Goal: Task Accomplishment & Management: Use online tool/utility

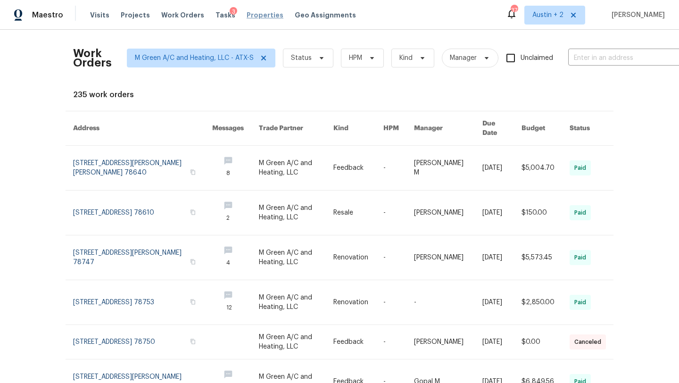
drag, startPoint x: 251, startPoint y: 18, endPoint x: 265, endPoint y: 18, distance: 13.7
click at [251, 18] on span "Properties" at bounding box center [265, 14] width 37 height 9
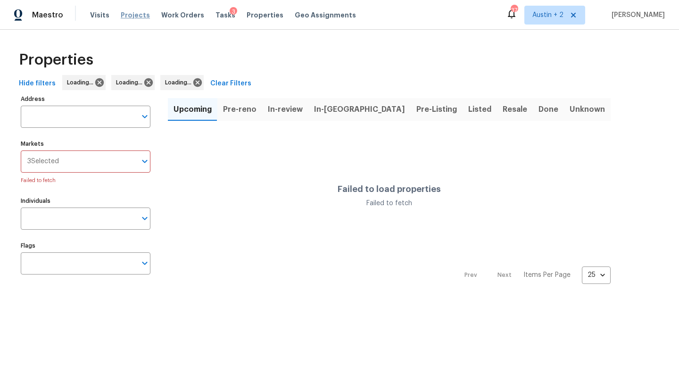
click at [139, 15] on span "Projects" at bounding box center [135, 14] width 29 height 9
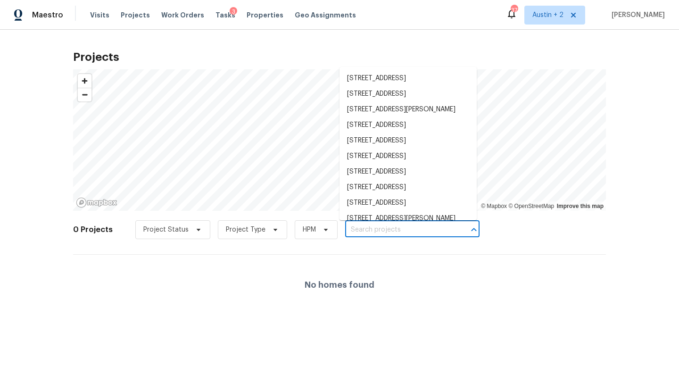
click at [388, 230] on input "text" at bounding box center [399, 230] width 108 height 15
paste input "250 Wolf Berry Path, Buda, TX"
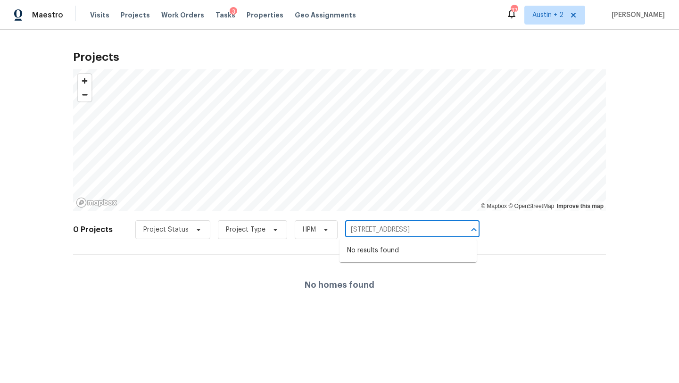
click at [401, 230] on input "250 Wolf Berry Path, Buda, TX" at bounding box center [399, 230] width 108 height 15
drag, startPoint x: 392, startPoint y: 229, endPoint x: 503, endPoint y: 226, distance: 111.9
click at [503, 226] on div "0 Projects Project Status Project Type HPM 250 Wolf Berry Path, Buda, TX ​" at bounding box center [339, 236] width 533 height 38
drag, startPoint x: 445, startPoint y: 228, endPoint x: 395, endPoint y: 227, distance: 50.0
click at [395, 227] on input "250 Wolf Berry Path, Buda, TX" at bounding box center [399, 230] width 108 height 15
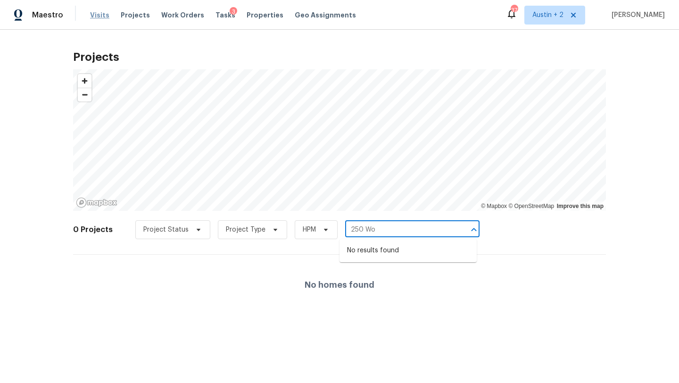
type input "250 Wo"
click at [99, 18] on span "Visits" at bounding box center [99, 14] width 19 height 9
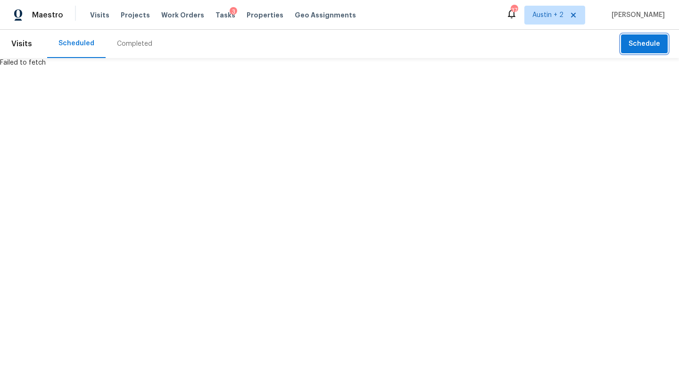
click at [641, 45] on span "Schedule" at bounding box center [645, 44] width 32 height 12
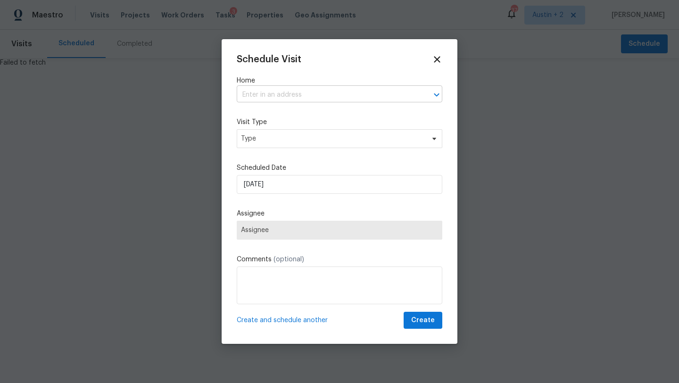
click at [298, 98] on input "text" at bounding box center [326, 95] width 179 height 15
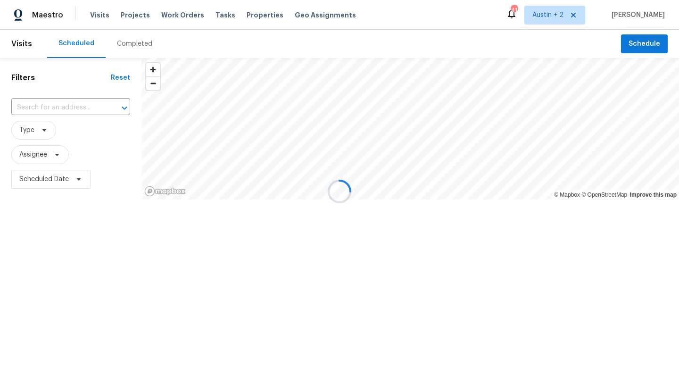
click at [635, 44] on div at bounding box center [339, 191] width 679 height 383
click at [637, 41] on span "Schedule" at bounding box center [645, 44] width 32 height 12
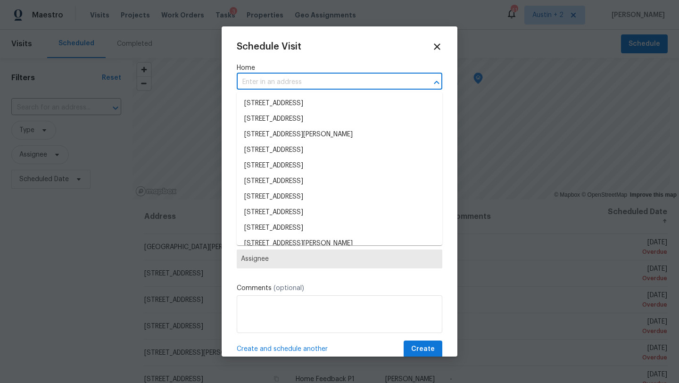
click at [279, 84] on input "text" at bounding box center [326, 82] width 179 height 15
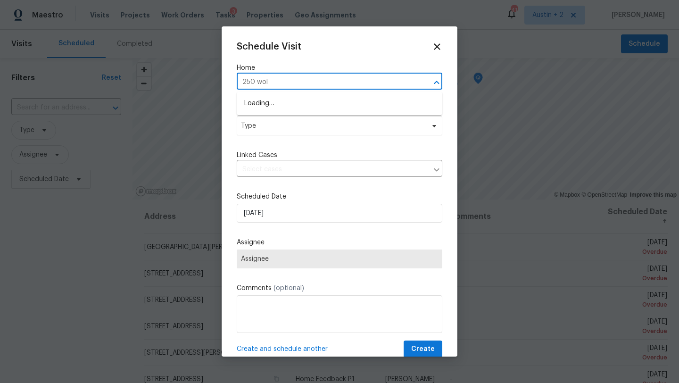
type input "250 wolf"
click at [262, 103] on li "250 Wolf Berry Path, Buda, TX 78610" at bounding box center [340, 104] width 206 height 16
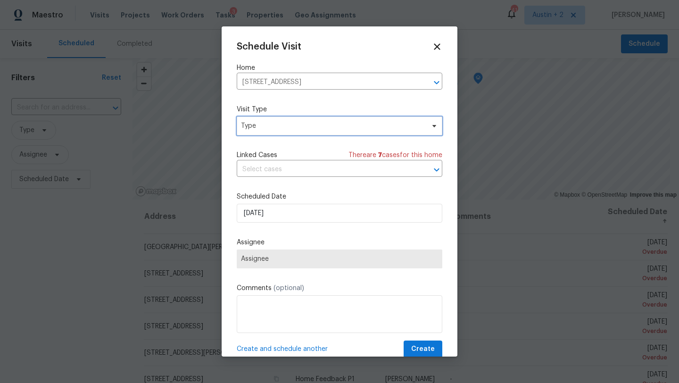
click at [265, 125] on span "Type" at bounding box center [333, 125] width 184 height 9
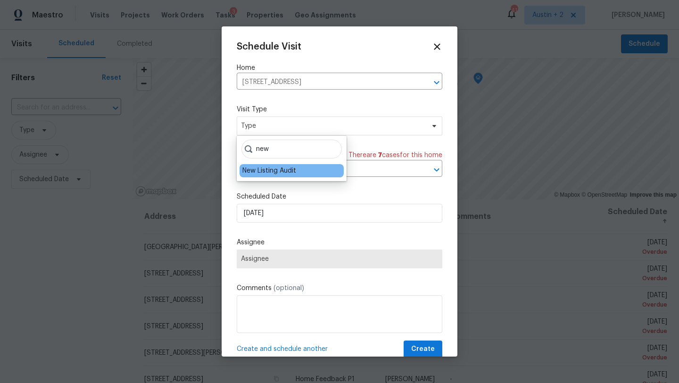
type input "new"
click at [258, 169] on div "New Listing Audit" at bounding box center [269, 170] width 54 height 9
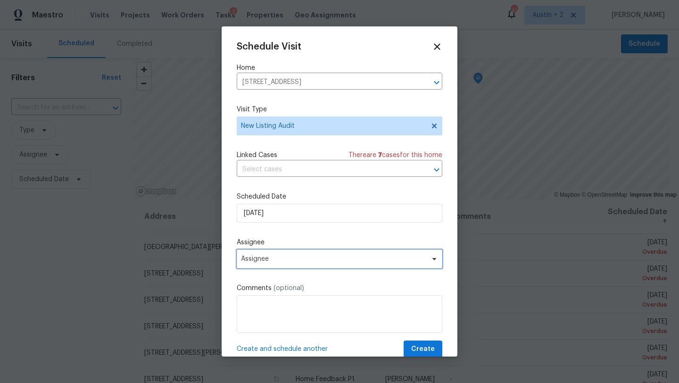
click at [268, 259] on span "Assignee" at bounding box center [333, 259] width 185 height 8
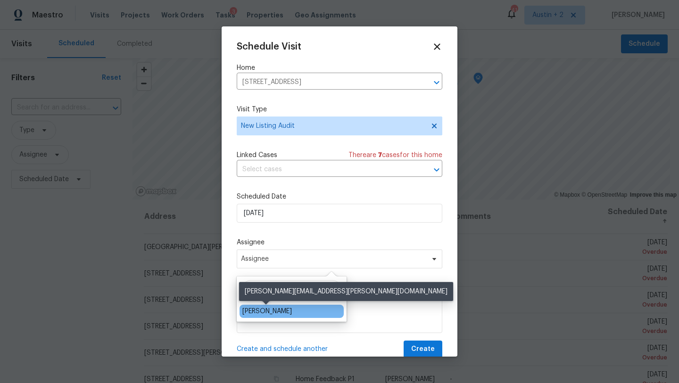
type input "[PERSON_NAME]"
click at [280, 313] on div "[PERSON_NAME]" at bounding box center [267, 311] width 50 height 9
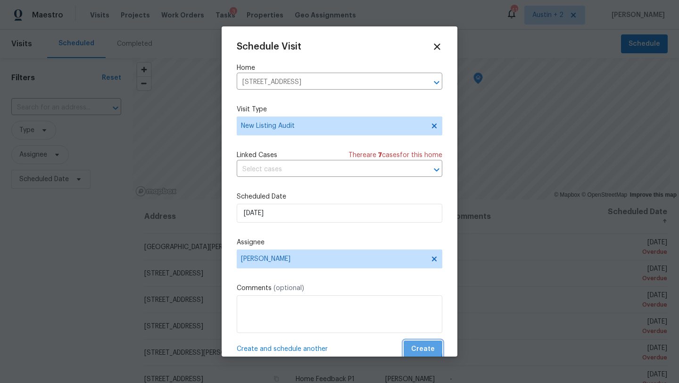
click at [418, 348] on span "Create" at bounding box center [423, 349] width 24 height 12
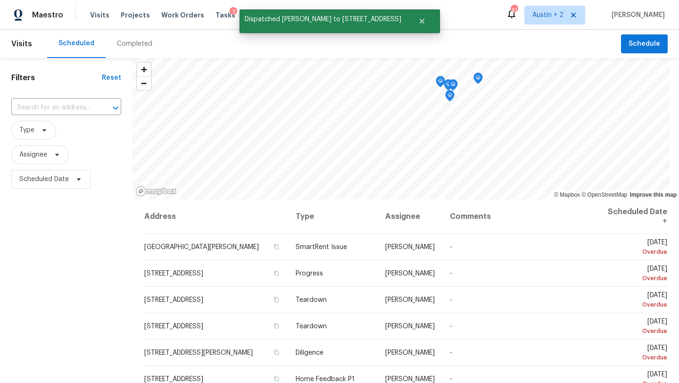
click at [233, 18] on div "Visits Projects Work Orders Tasks 3 Properties Geo Assignments" at bounding box center [228, 15] width 277 height 19
click at [247, 17] on span "Properties" at bounding box center [265, 14] width 37 height 9
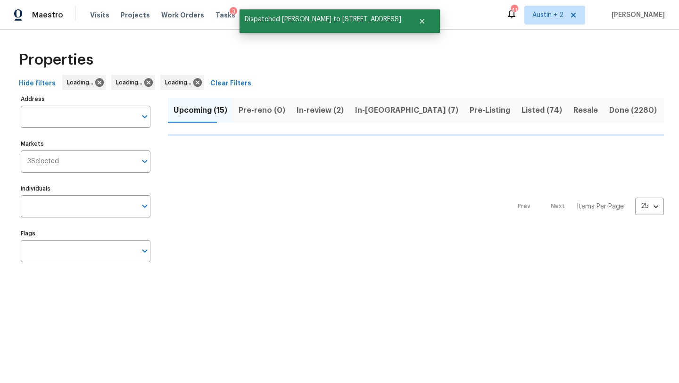
click at [366, 111] on span "In-[GEOGRAPHIC_DATA] (7)" at bounding box center [406, 110] width 103 height 13
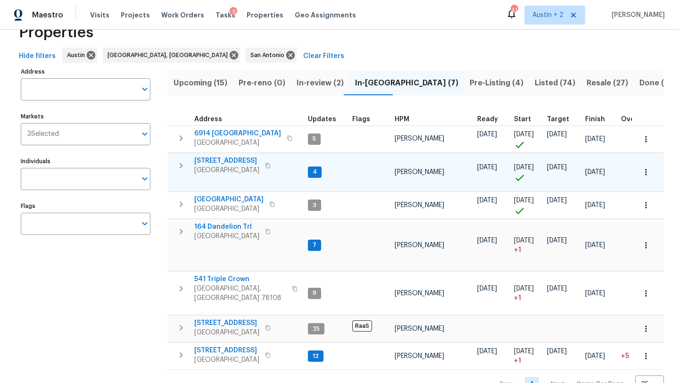
scroll to position [34, 0]
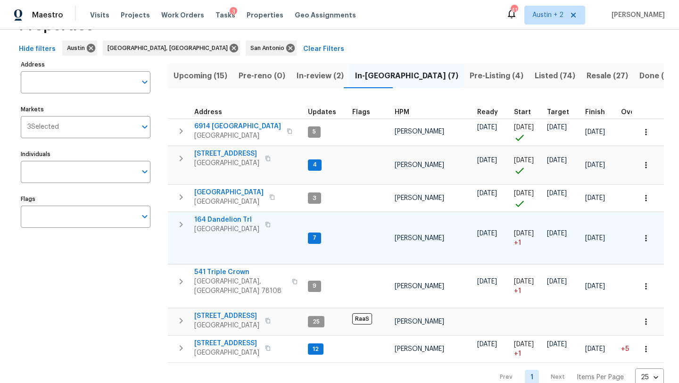
click at [238, 217] on span "164 Dandelion Trl" at bounding box center [226, 219] width 65 height 9
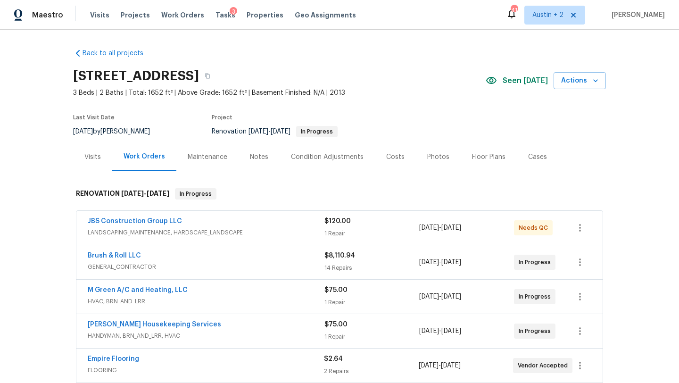
click at [533, 82] on span "Seen [DATE]" at bounding box center [525, 80] width 45 height 9
click at [577, 84] on span "Actions" at bounding box center [579, 81] width 37 height 12
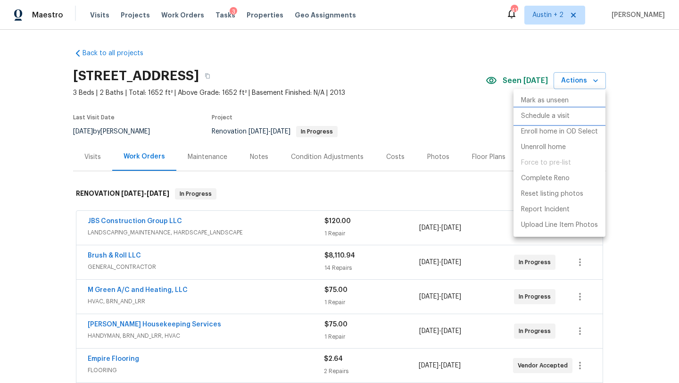
click at [543, 116] on p "Schedule a visit" at bounding box center [545, 116] width 49 height 10
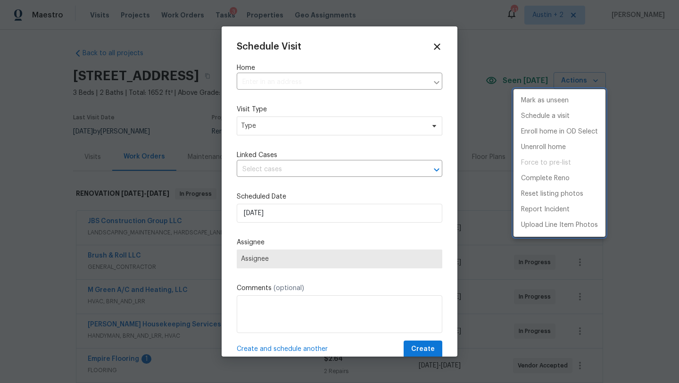
type input "[STREET_ADDRESS]"
click at [286, 125] on div at bounding box center [339, 191] width 679 height 383
click at [287, 126] on div "Mark as unseen Schedule a visit Enroll home in OD Select Unenroll home Force to…" at bounding box center [339, 191] width 679 height 383
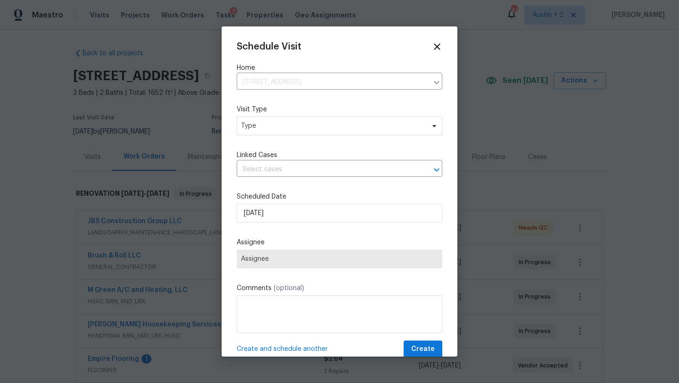
click at [290, 127] on div "Mark as unseen Schedule a visit Enroll home in OD Select Unenroll home Force to…" at bounding box center [339, 191] width 679 height 383
click at [320, 129] on div "Mark as unseen Schedule a visit Enroll home in OD Select Unenroll home Force to…" at bounding box center [339, 191] width 679 height 383
click at [316, 126] on div "Mark as unseen Schedule a visit Enroll home in OD Select Unenroll home Force to…" at bounding box center [339, 191] width 679 height 383
click at [302, 127] on div "Mark as unseen Schedule a visit Enroll home in OD Select Unenroll home Force to…" at bounding box center [339, 191] width 679 height 383
click at [285, 125] on div "Mark as unseen Schedule a visit Enroll home in OD Select Unenroll home Force to…" at bounding box center [339, 191] width 679 height 383
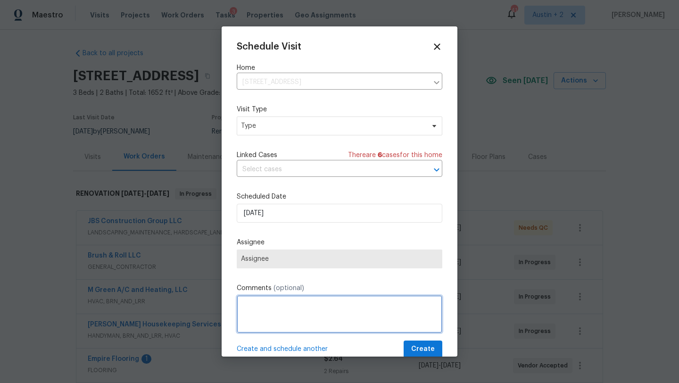
click at [260, 304] on textarea at bounding box center [340, 314] width 206 height 38
type textarea "MM Walk"
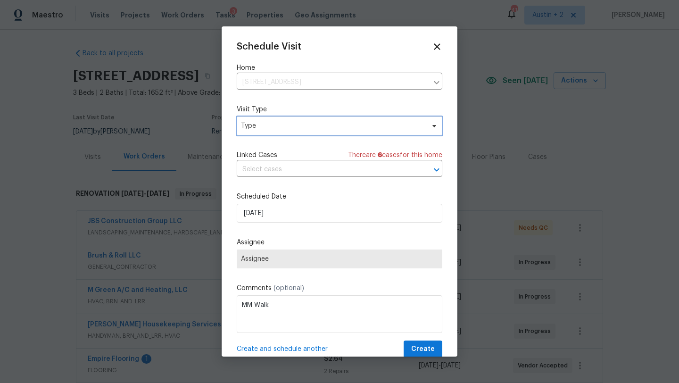
click at [297, 129] on span "Type" at bounding box center [333, 125] width 184 height 9
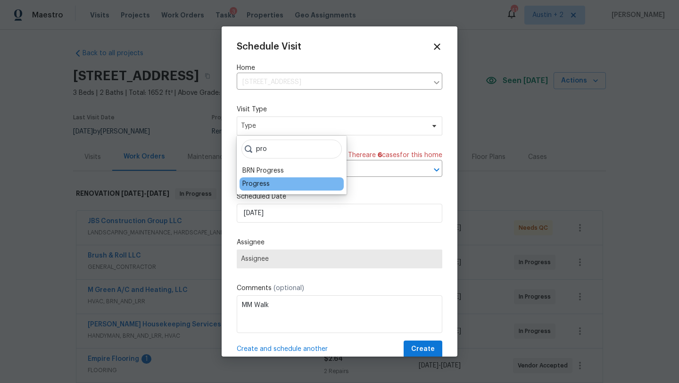
type input "pro"
click at [274, 186] on div "Progress" at bounding box center [292, 183] width 104 height 13
click at [265, 185] on div "Progress" at bounding box center [255, 183] width 27 height 9
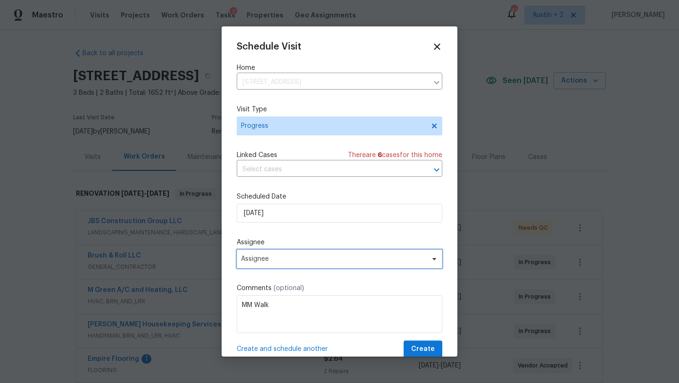
click at [365, 261] on span "Assignee" at bounding box center [333, 259] width 185 height 8
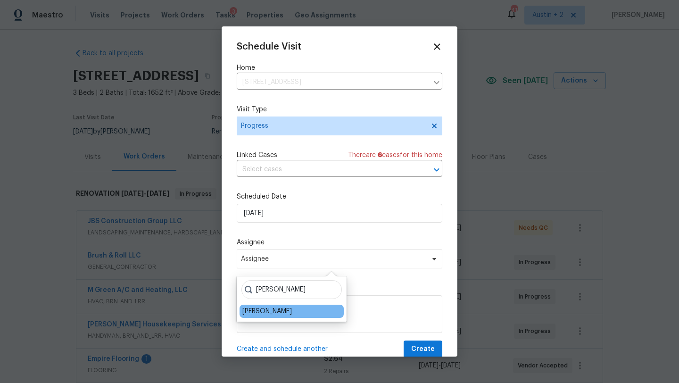
type input "[PERSON_NAME]"
click at [286, 311] on div "[PERSON_NAME]" at bounding box center [267, 311] width 50 height 9
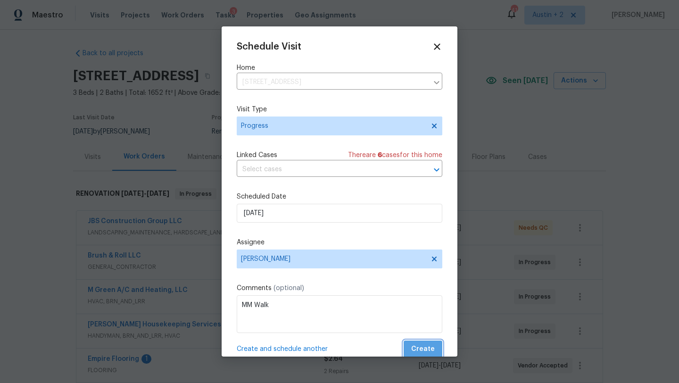
click at [434, 352] on span "Create" at bounding box center [423, 349] width 24 height 12
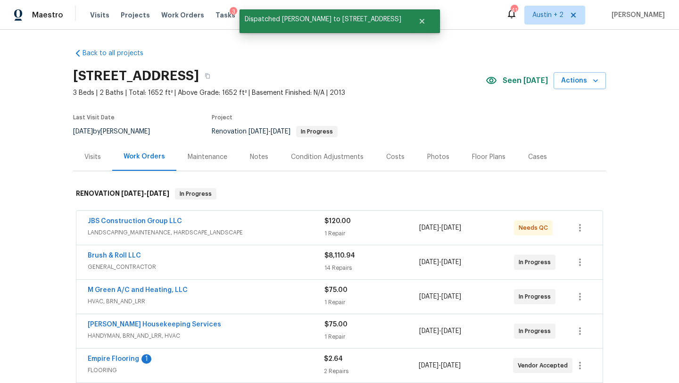
click at [247, 16] on span "Properties" at bounding box center [265, 14] width 37 height 9
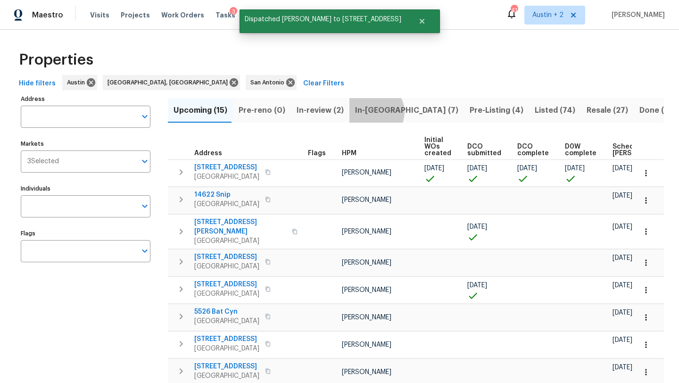
click at [369, 112] on span "In-[GEOGRAPHIC_DATA] (7)" at bounding box center [406, 110] width 103 height 13
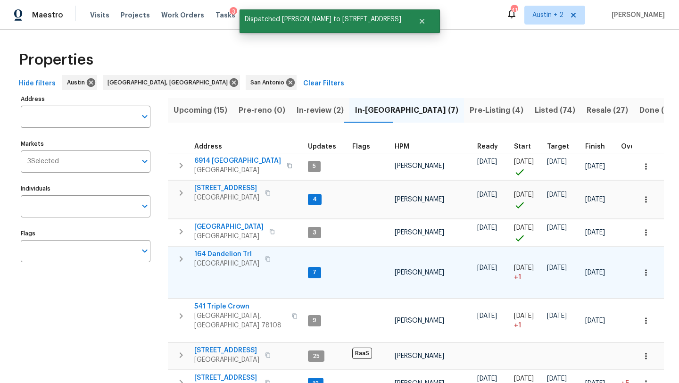
click at [238, 255] on span "164 Dandelion Trl" at bounding box center [226, 254] width 65 height 9
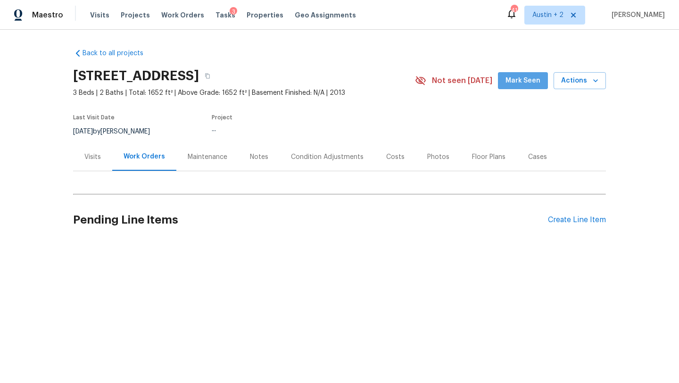
click at [530, 75] on span "Mark Seen" at bounding box center [523, 81] width 35 height 12
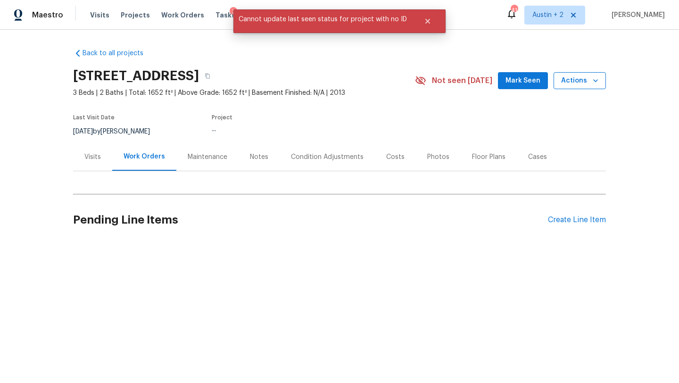
click at [573, 79] on span "Actions" at bounding box center [579, 81] width 37 height 12
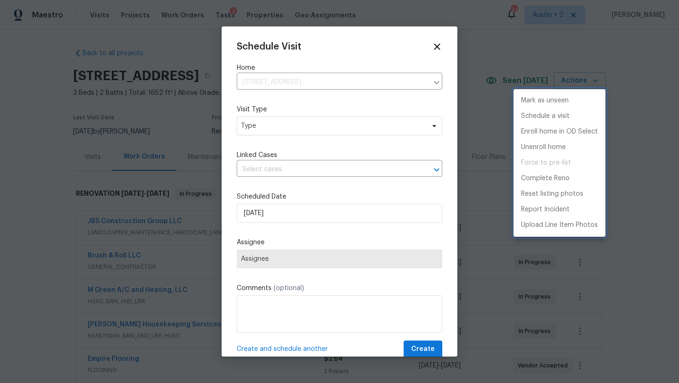
type input "[STREET_ADDRESS]"
click at [324, 126] on div at bounding box center [339, 191] width 679 height 383
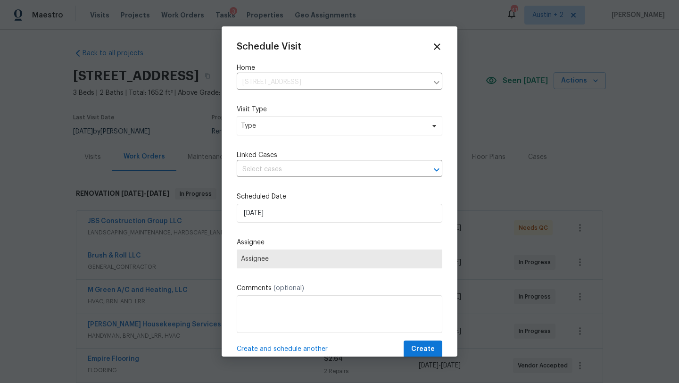
click at [327, 127] on div "Mark as unseen Schedule a visit Enroll home in OD Select Unenroll home Force to…" at bounding box center [339, 191] width 679 height 383
click at [334, 127] on div "Mark as unseen Schedule a visit Enroll home in OD Select Unenroll home Force to…" at bounding box center [339, 191] width 679 height 383
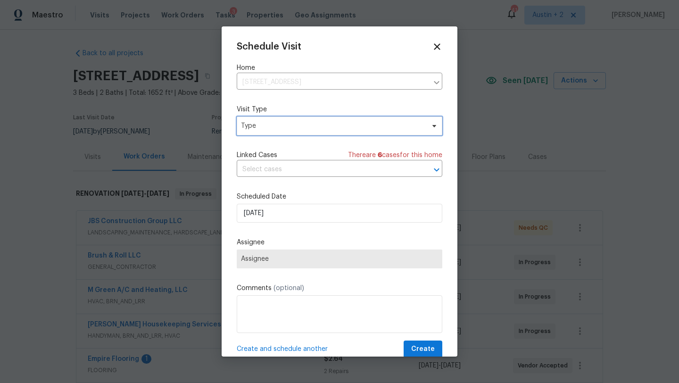
click at [342, 125] on span "Type" at bounding box center [333, 125] width 184 height 9
click at [433, 125] on icon at bounding box center [435, 126] width 4 height 2
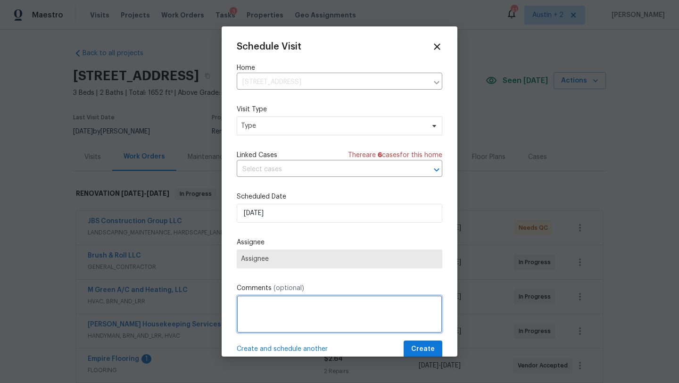
click at [271, 307] on textarea at bounding box center [340, 314] width 206 height 38
type textarea "MM Walk"
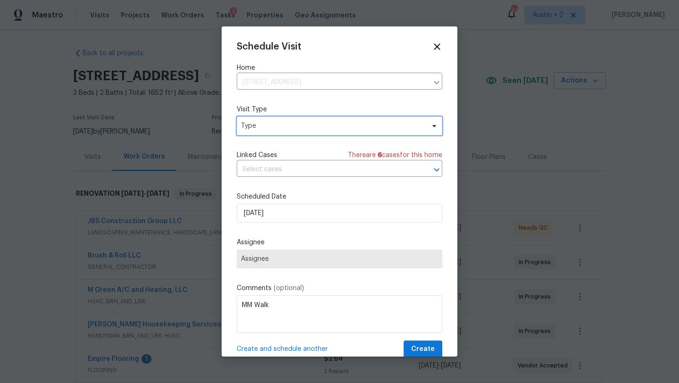
click at [329, 128] on span "Type" at bounding box center [333, 125] width 184 height 9
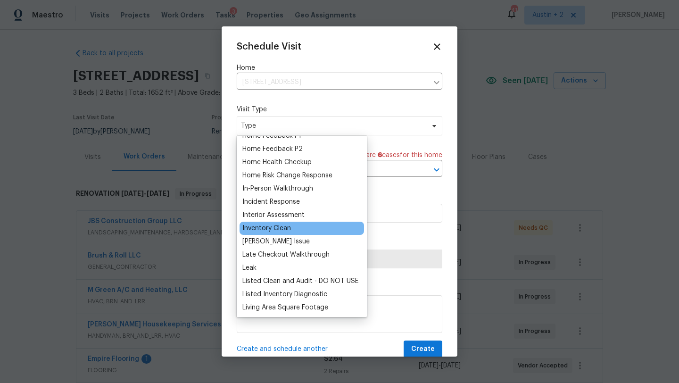
scroll to position [515, 0]
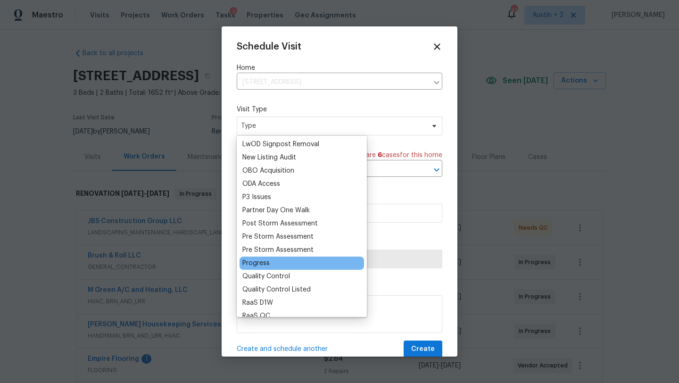
click at [260, 261] on div "Progress" at bounding box center [255, 263] width 27 height 9
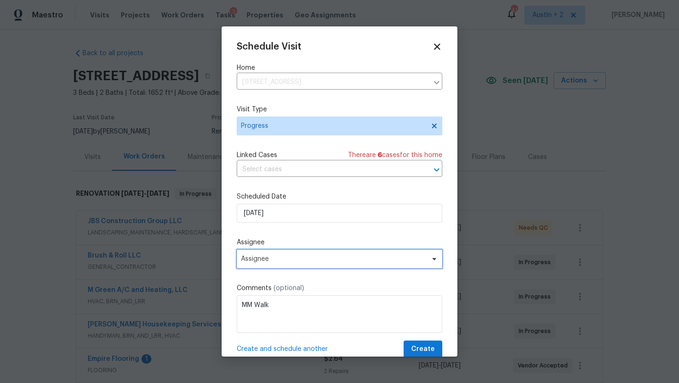
click at [288, 261] on span "Assignee" at bounding box center [333, 259] width 185 height 8
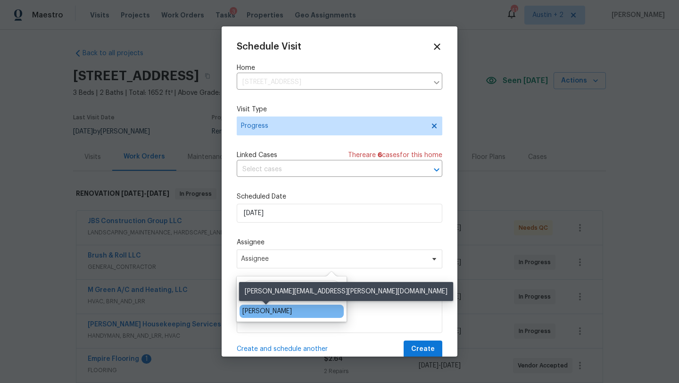
type input "[PERSON_NAME]"
click at [283, 313] on div "[PERSON_NAME]" at bounding box center [267, 311] width 50 height 9
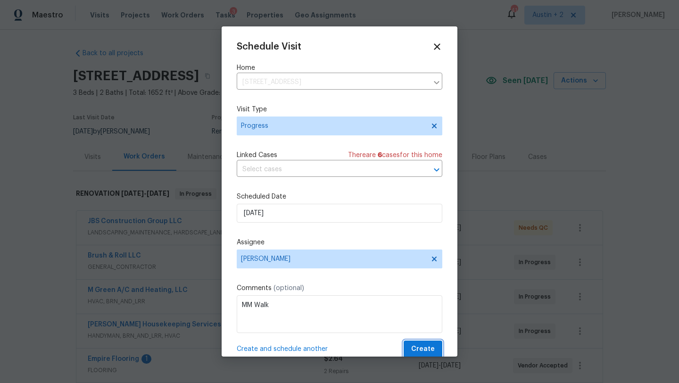
click at [415, 351] on span "Create" at bounding box center [423, 349] width 24 height 12
